Goal: Information Seeking & Learning: Learn about a topic

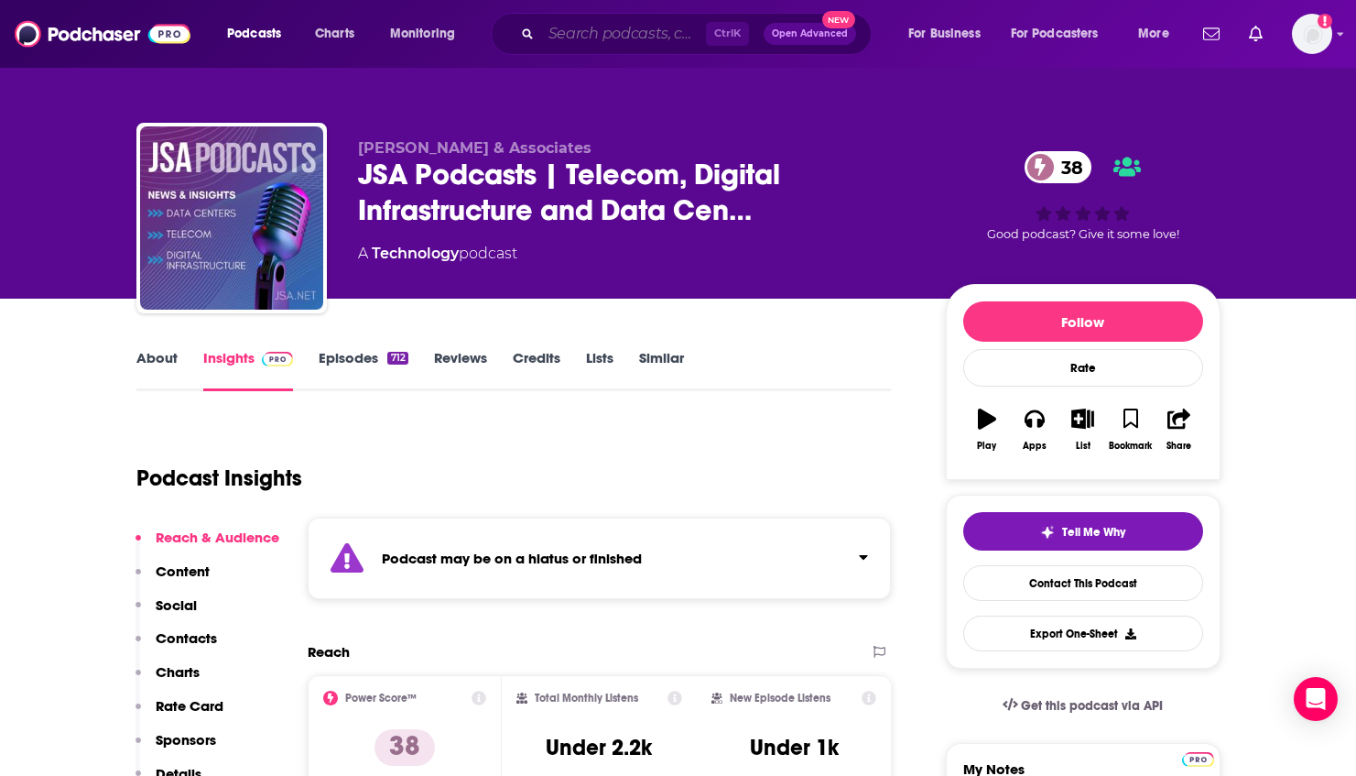
click at [568, 36] on input "Search podcasts, credits, & more..." at bounding box center [623, 33] width 165 height 29
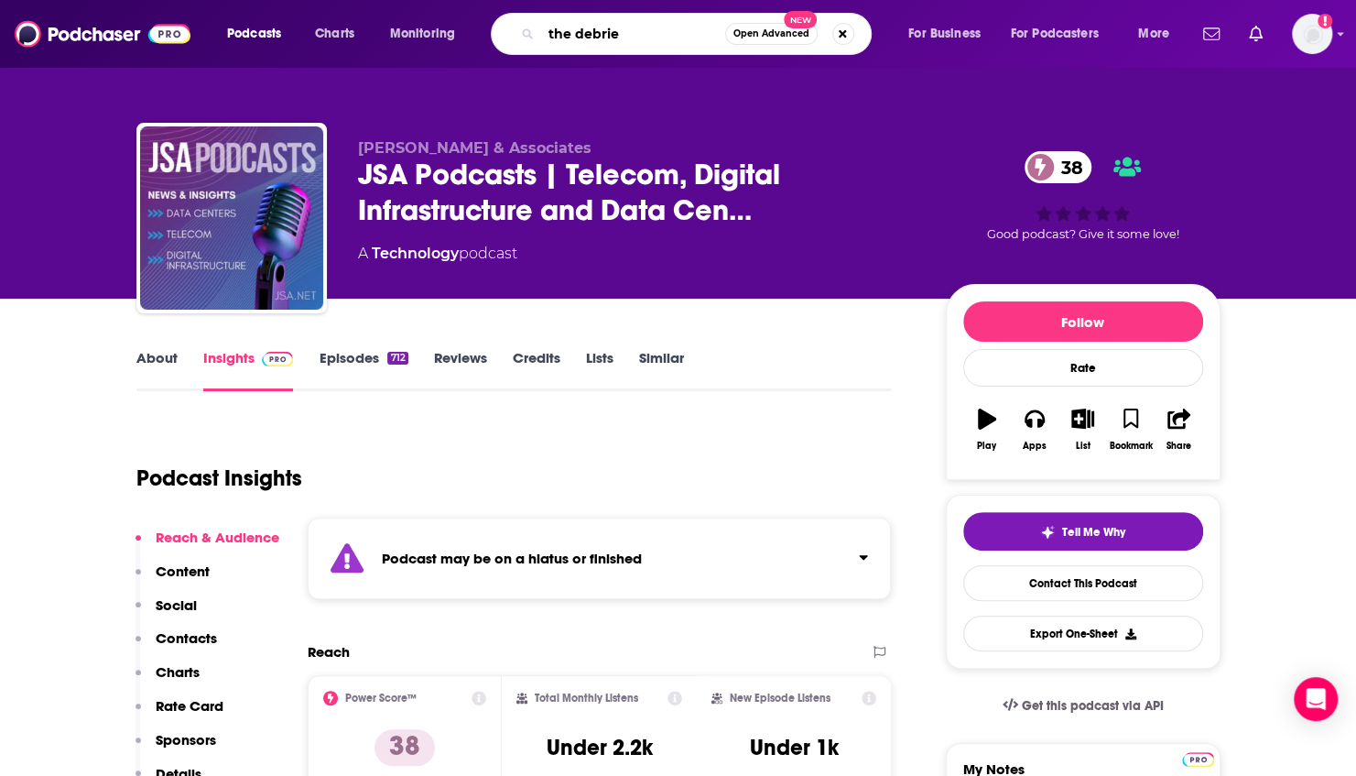
type input "the debrief"
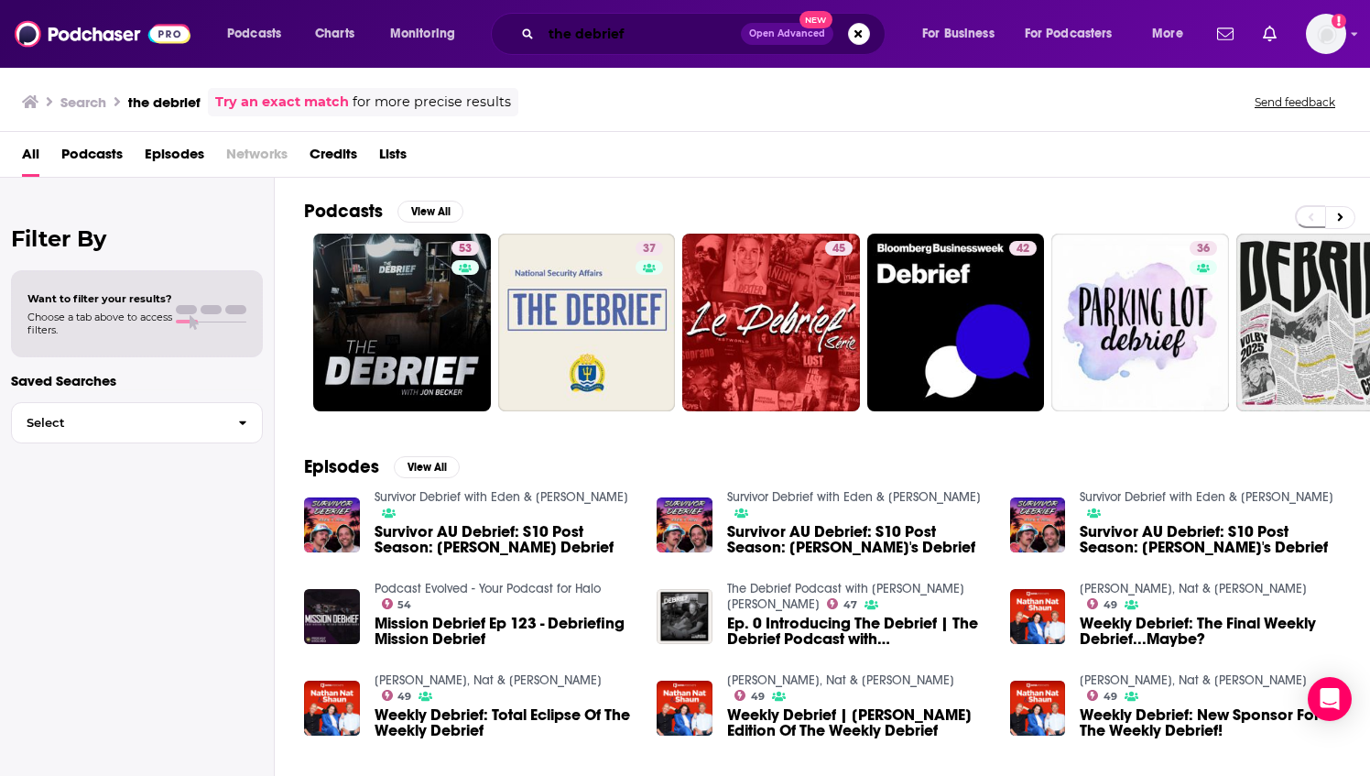
click at [647, 41] on input "the debrief" at bounding box center [641, 33] width 200 height 29
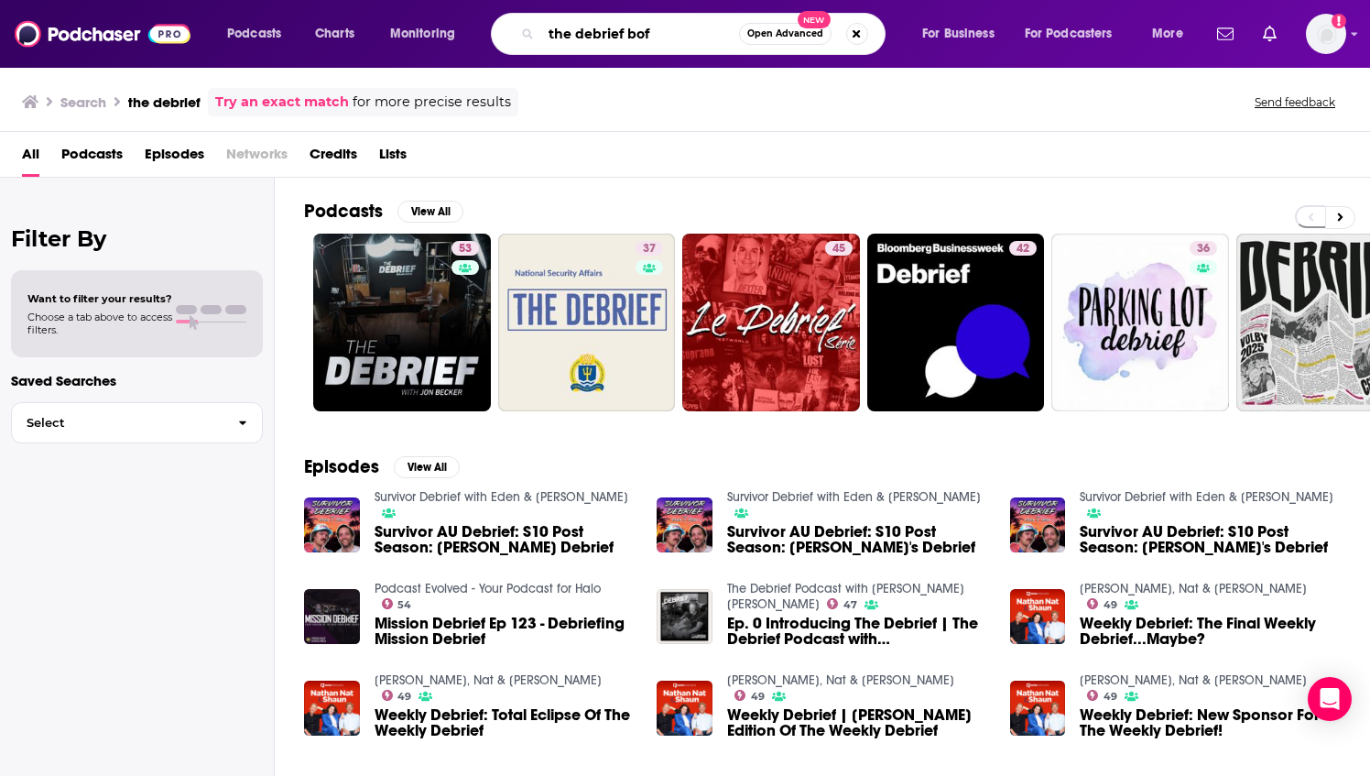
type input "the debrief bof"
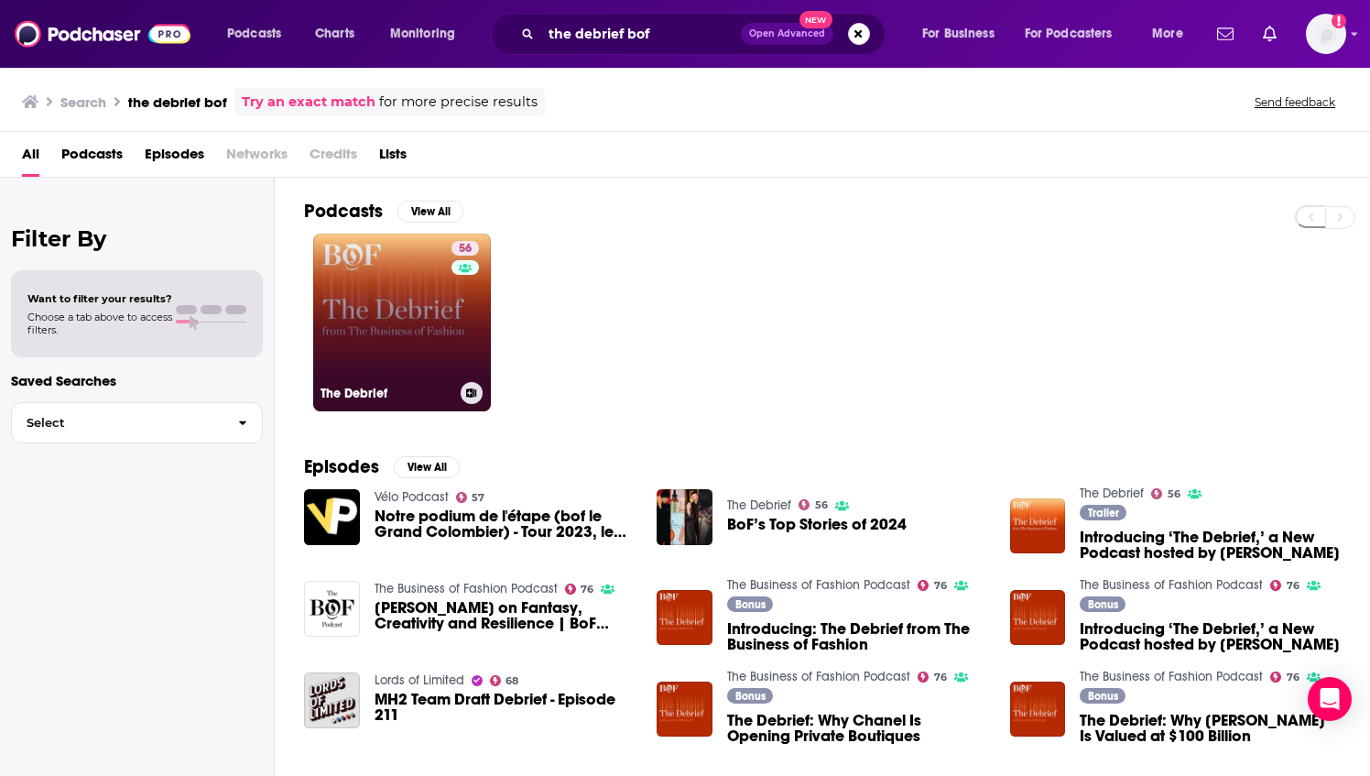
click at [369, 300] on link "56 The Debrief" at bounding box center [402, 322] width 178 height 178
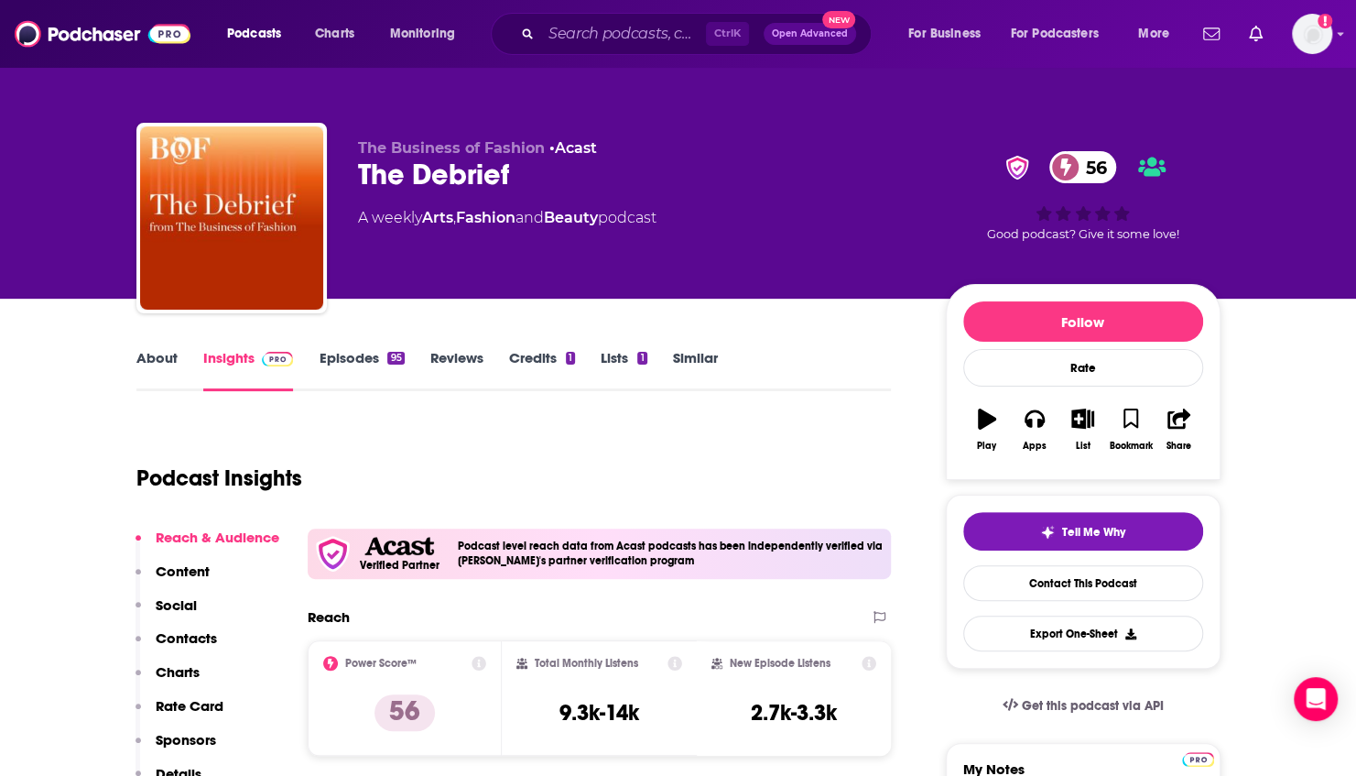
click at [352, 362] on link "Episodes 95" at bounding box center [361, 370] width 85 height 42
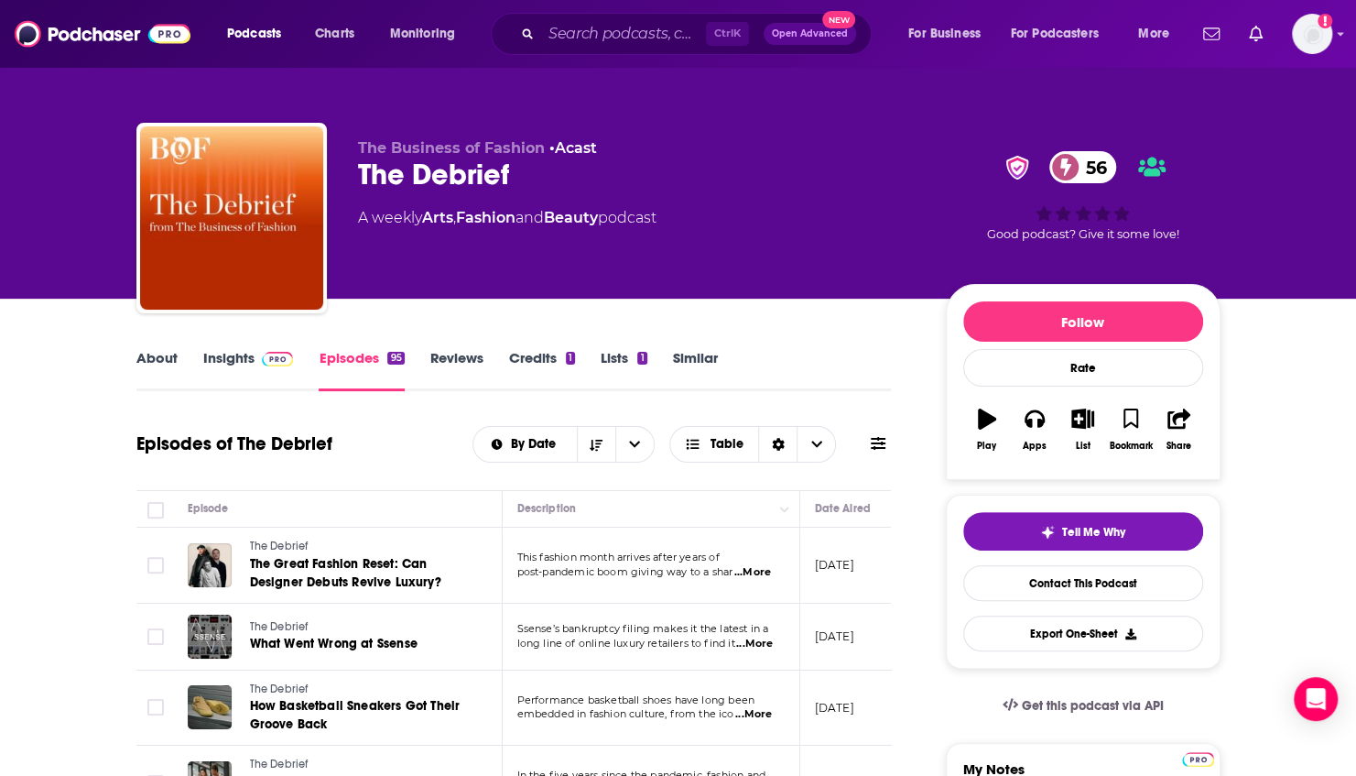
click at [164, 364] on link "About" at bounding box center [156, 370] width 41 height 42
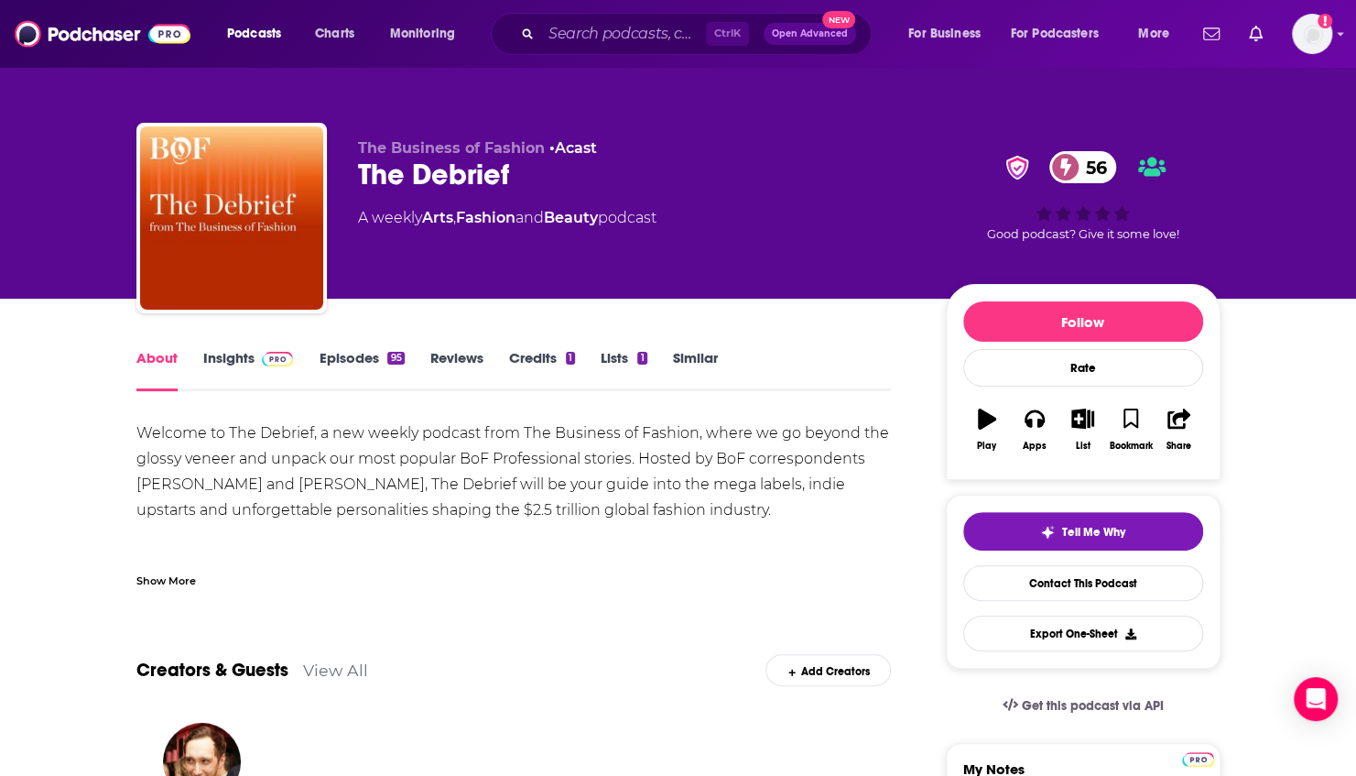
click at [262, 357] on img at bounding box center [278, 359] width 32 height 15
